Goal: Task Accomplishment & Management: Complete application form

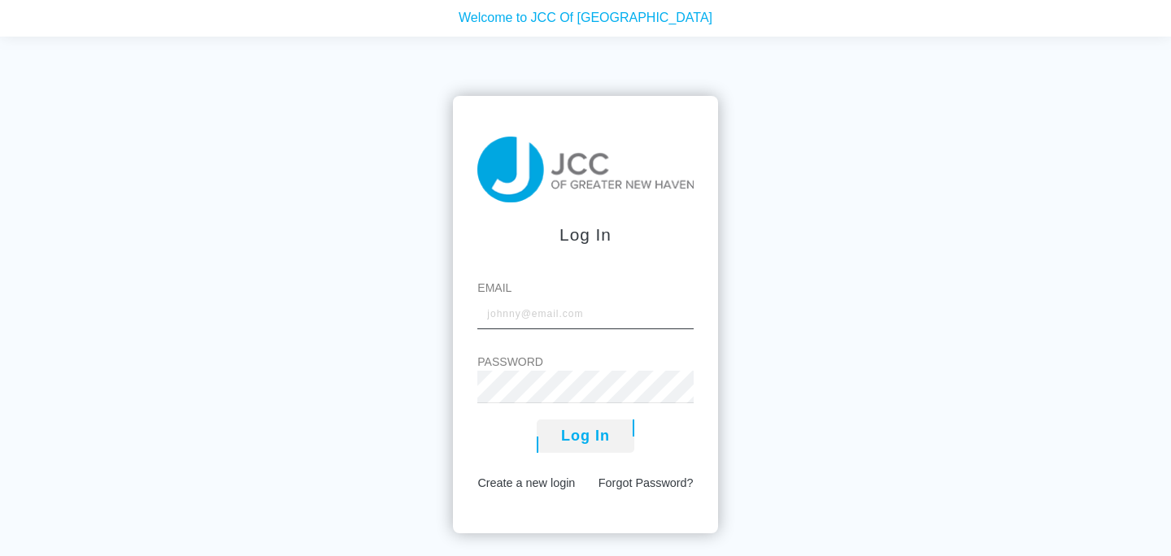
click at [514, 321] on input "Email" at bounding box center [585, 313] width 216 height 33
click at [521, 316] on input "Email" at bounding box center [585, 313] width 216 height 33
type input "m"
click at [561, 363] on label "Password" at bounding box center [585, 362] width 216 height 17
click at [511, 360] on label "Password" at bounding box center [585, 362] width 216 height 17
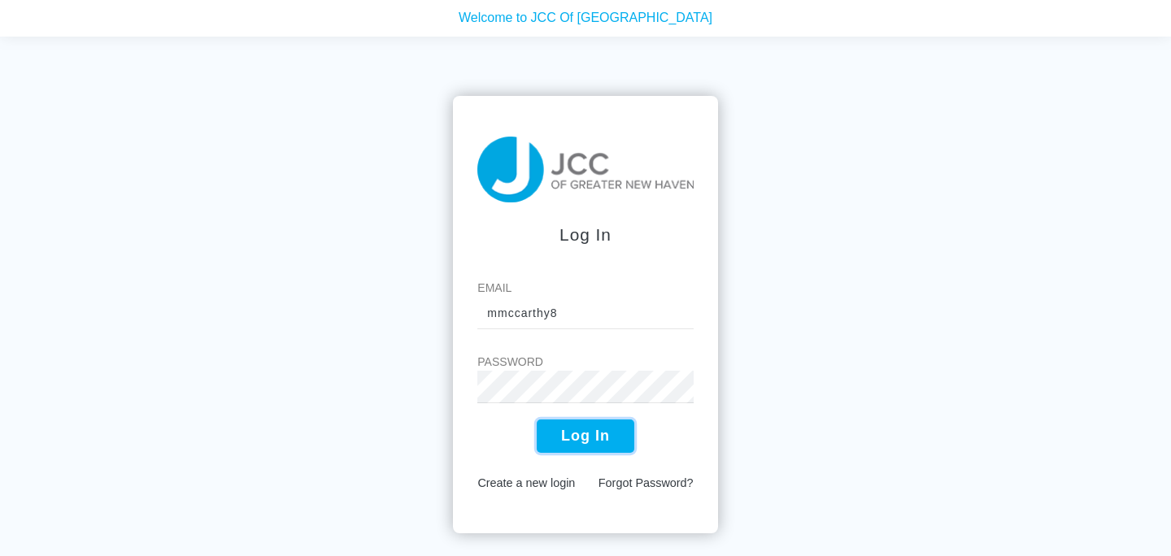
click at [580, 449] on button "Log In" at bounding box center [586, 436] width 98 height 33
click at [577, 311] on input "mmccarthy8" at bounding box center [585, 313] width 216 height 33
drag, startPoint x: 576, startPoint y: 311, endPoint x: 530, endPoint y: 320, distance: 47.4
click at [529, 320] on input "mmccarthy8" at bounding box center [585, 313] width 216 height 33
type input "[EMAIL_ADDRESS][DOMAIN_NAME]"
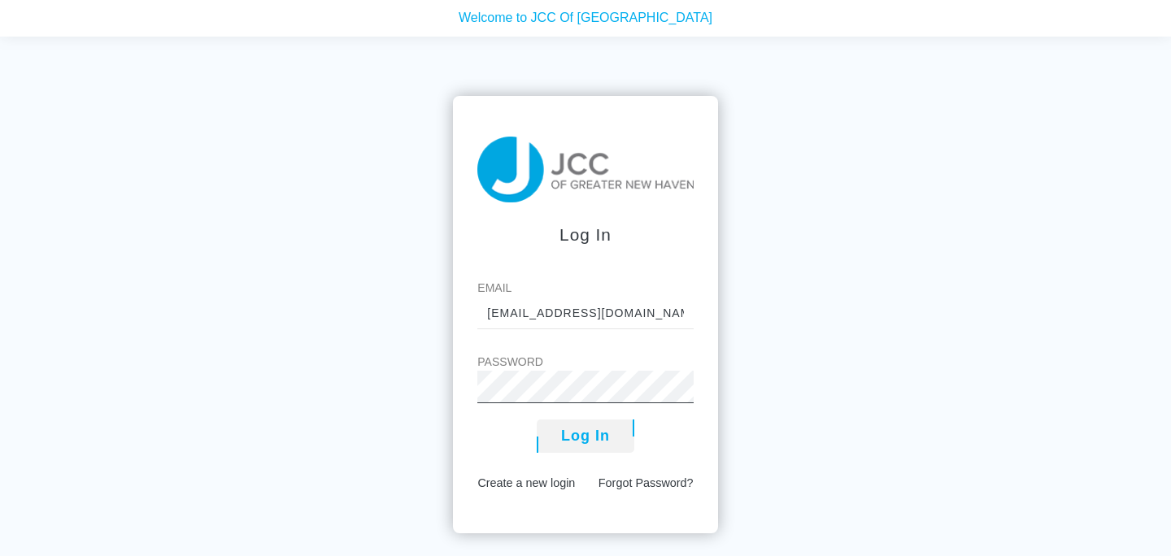
click at [469, 390] on form "Log In Email [EMAIL_ADDRESS][DOMAIN_NAME] Password Log In Create a new login Fo…" at bounding box center [585, 315] width 264 height 438
click at [582, 444] on button "Log In" at bounding box center [586, 436] width 98 height 33
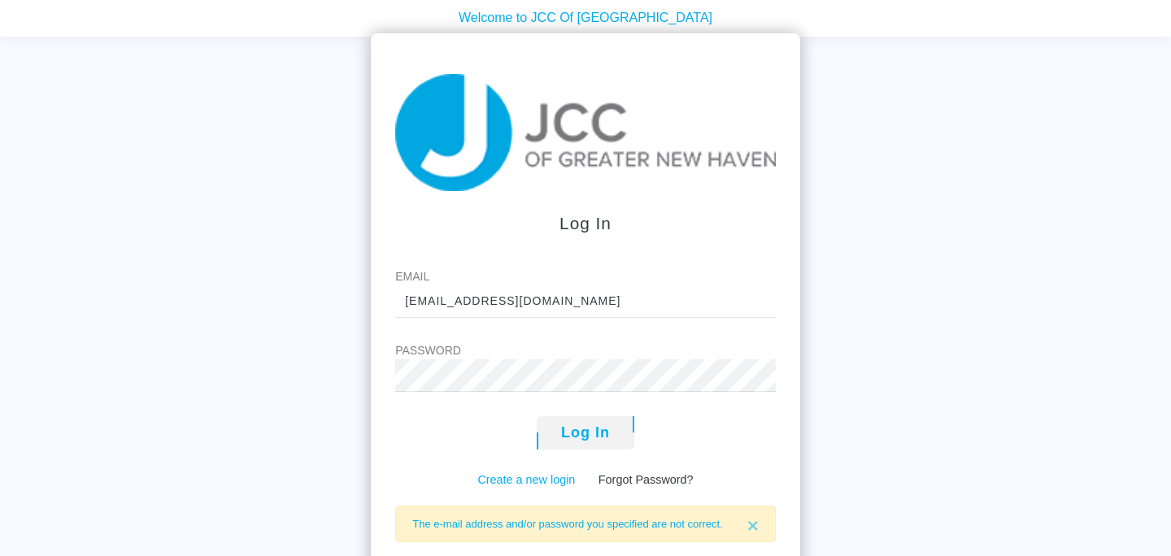
click at [550, 480] on link "Create a new login" at bounding box center [526, 479] width 98 height 13
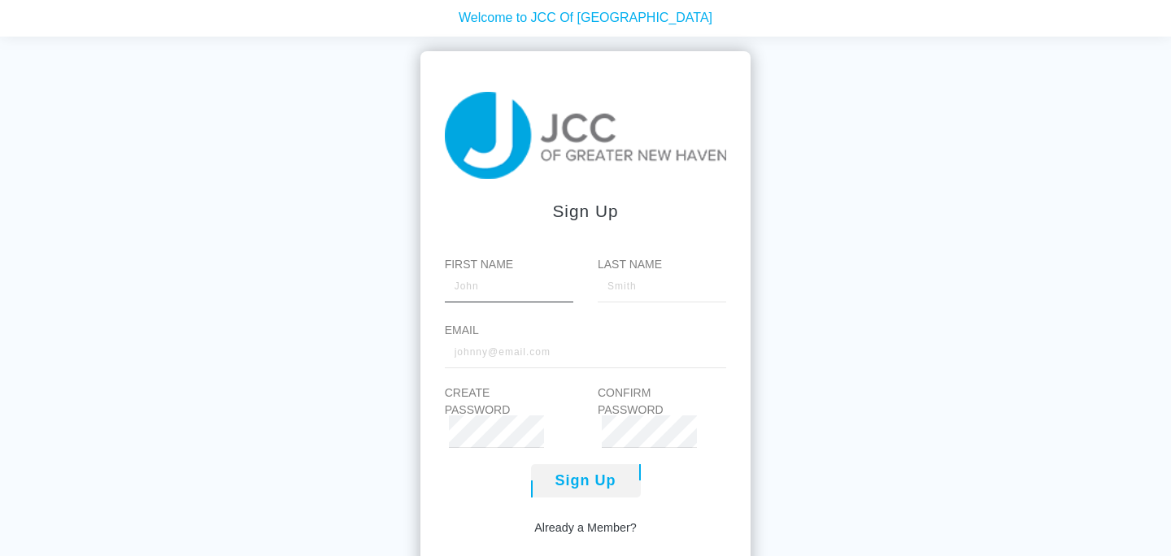
click at [500, 285] on input "First Name" at bounding box center [509, 286] width 129 height 33
type input "[PERSON_NAME]"
click at [617, 286] on input "Last Name" at bounding box center [662, 286] width 129 height 33
type input "[PERSON_NAME]"
type input "[EMAIL_ADDRESS][DOMAIN_NAME]"
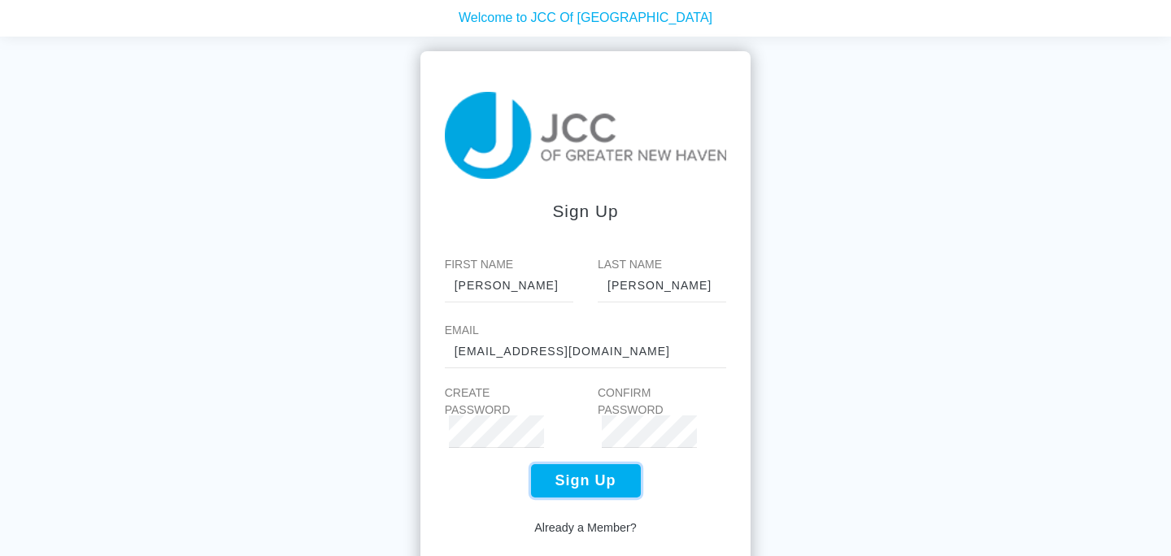
click at [591, 482] on button "Sign Up" at bounding box center [586, 480] width 110 height 33
